Goal: Go to known website: Go to known website

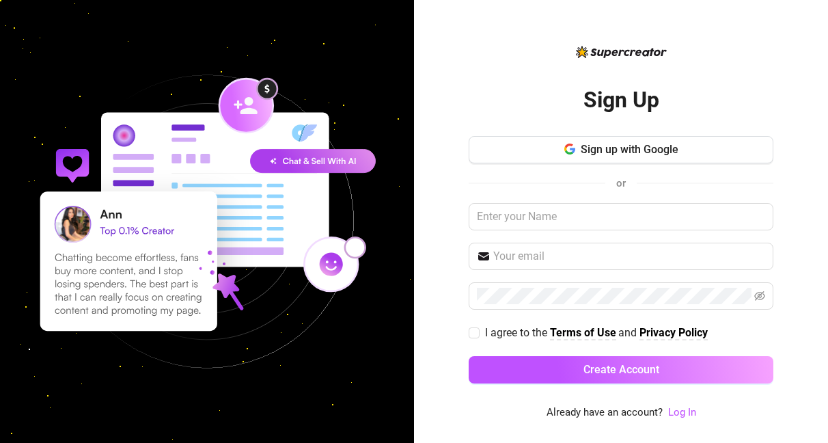
click at [672, 420] on link "Log In" at bounding box center [682, 412] width 28 height 16
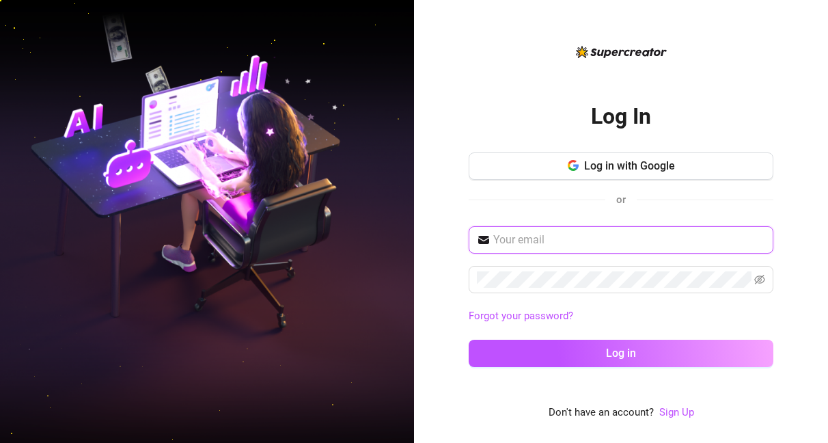
click at [569, 233] on input "text" at bounding box center [629, 239] width 272 height 16
click at [559, 203] on div "or" at bounding box center [620, 200] width 305 height 18
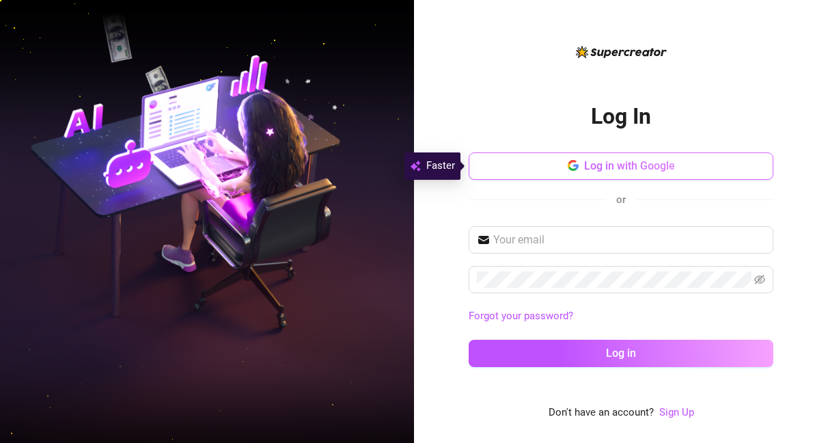
click at [571, 174] on button "Log in with Google" at bounding box center [620, 165] width 305 height 27
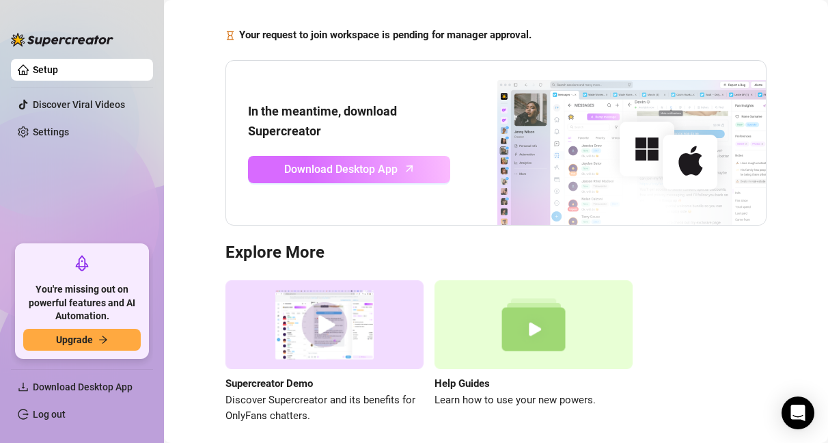
scroll to position [41, 0]
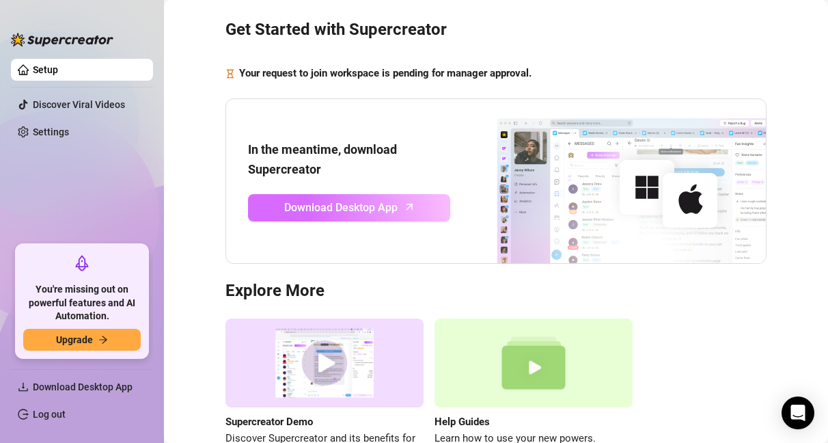
click at [346, 209] on span "Download Desktop App" at bounding box center [340, 207] width 113 height 17
